Goal: Task Accomplishment & Management: Use online tool/utility

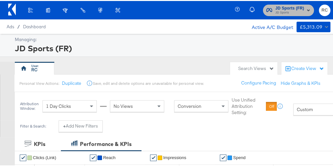
click at [276, 13] on span "JD Sports" at bounding box center [290, 11] width 29 height 5
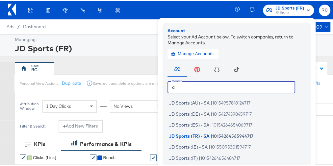
click at [228, 84] on input "d" at bounding box center [232, 86] width 128 height 12
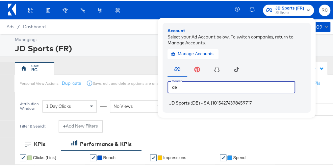
type input "de"
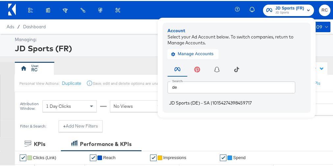
click at [199, 105] on li "JD Sports (DE) - SA | 10154274398459717" at bounding box center [239, 102] width 142 height 10
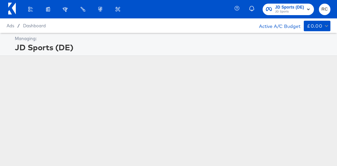
click at [199, 105] on div "Managing: JD Sports (DE)" at bounding box center [168, 115] width 337 height 165
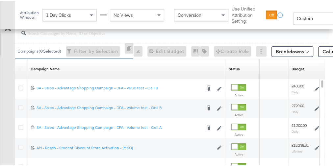
scroll to position [203, 0]
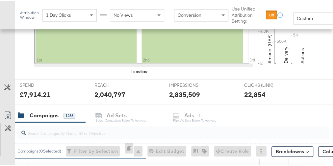
click at [40, 136] on div at bounding box center [172, 131] width 311 height 13
type input "non dynamic"
click at [302, 20] on span "Custom" at bounding box center [305, 17] width 16 height 6
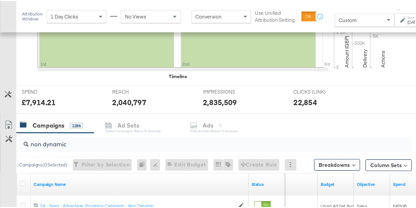
scroll to position [201, 0]
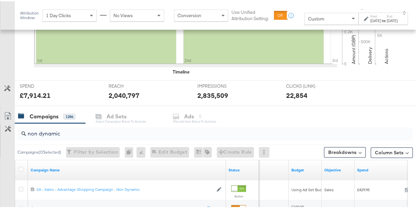
click at [337, 11] on div "Start: Oct 6th 2025 to End: Oct 6th 2025" at bounding box center [383, 17] width 49 height 12
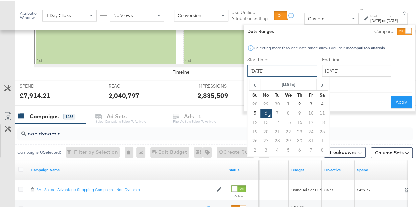
click at [284, 75] on input "October 6th 2025" at bounding box center [283, 70] width 70 height 12
click at [250, 104] on td "28" at bounding box center [255, 102] width 11 height 9
type input "September 28th 2025"
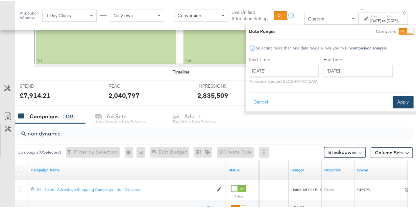
click at [337, 100] on button "Apply" at bounding box center [403, 101] width 21 height 12
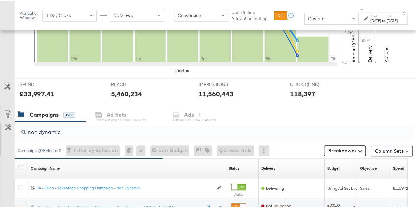
scroll to position [200, 0]
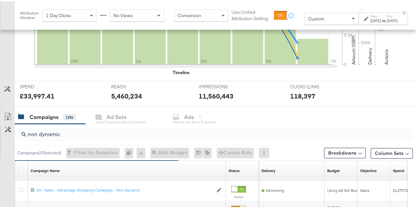
click at [337, 19] on div "[DATE]" at bounding box center [376, 19] width 11 height 5
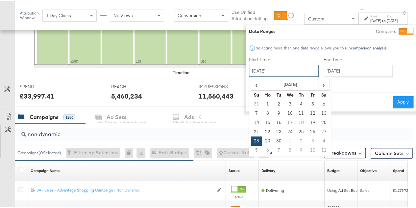
click at [277, 66] on input "September 28th 2025" at bounding box center [284, 70] width 70 height 12
click at [251, 128] on td "21" at bounding box center [256, 130] width 11 height 9
type input "September 21st 2025"
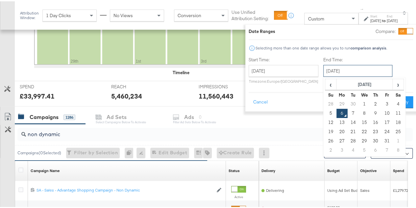
click at [335, 69] on input "October 6th 2025" at bounding box center [358, 70] width 69 height 12
click at [326, 82] on span "‹" at bounding box center [331, 83] width 10 height 10
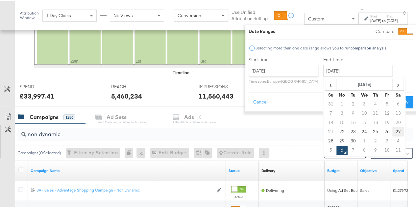
click at [337, 128] on td "27" at bounding box center [398, 130] width 11 height 9
type input "September 27th 2025"
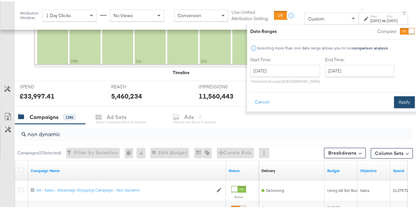
click at [337, 101] on button "Apply" at bounding box center [404, 101] width 21 height 12
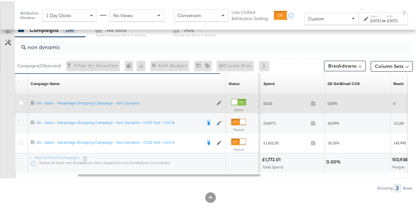
scroll to position [286, 0]
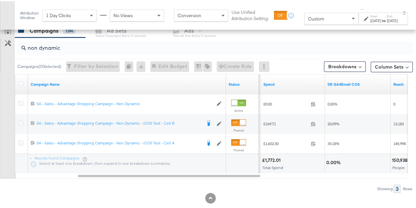
click at [153, 166] on div "Showing: 3 Rows" at bounding box center [206, 187] width 413 height 8
